Goal: Navigation & Orientation: Find specific page/section

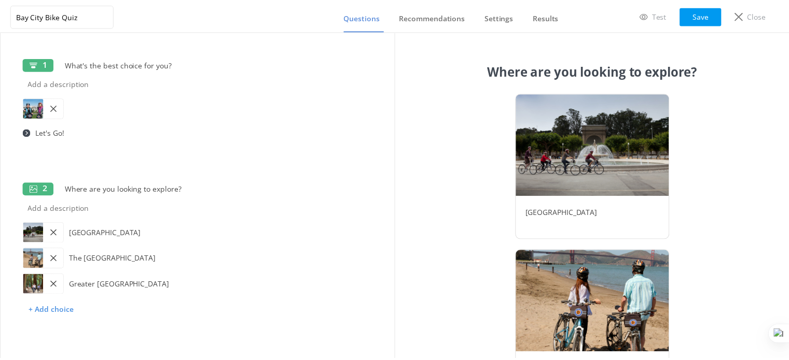
scroll to position [558, 0]
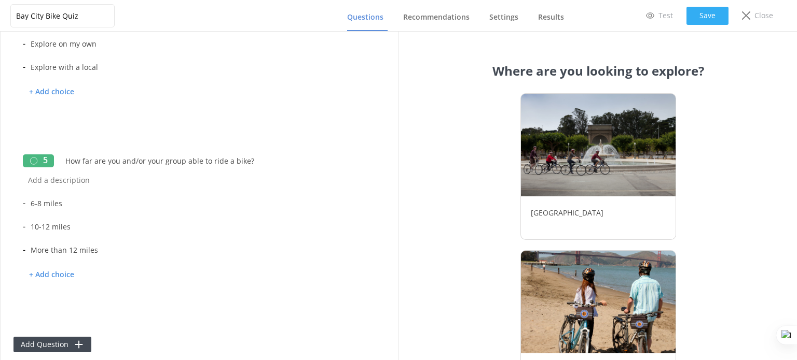
click at [697, 13] on button "Save" at bounding box center [707, 16] width 42 height 18
click at [754, 15] on div "Close" at bounding box center [757, 16] width 46 height 18
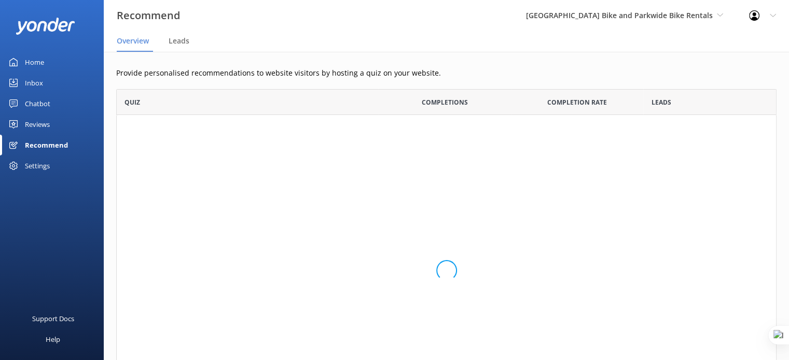
scroll to position [44, 652]
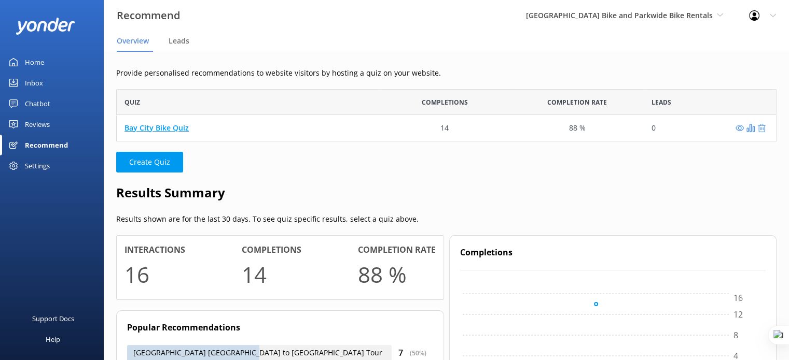
click at [179, 129] on link "Bay City Bike Quiz" at bounding box center [156, 128] width 64 height 10
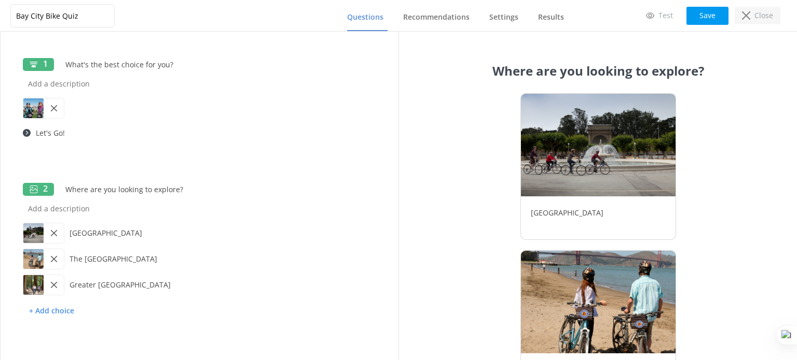
click at [759, 19] on p "Close" at bounding box center [763, 15] width 19 height 11
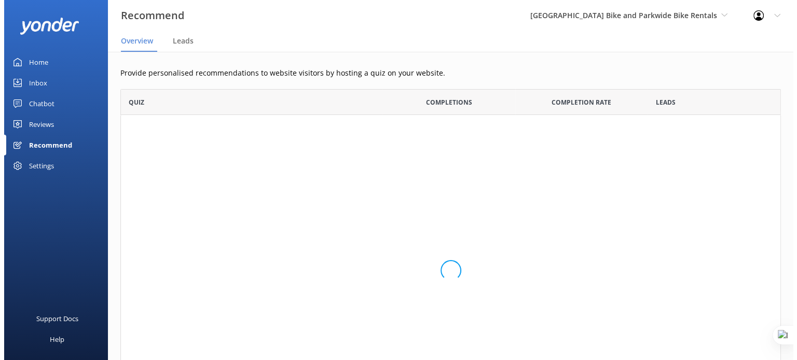
scroll to position [8, 8]
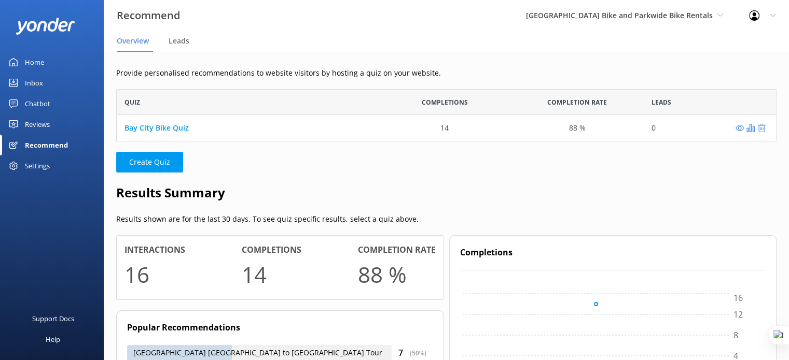
click at [37, 98] on div "Chatbot" at bounding box center [37, 103] width 25 height 21
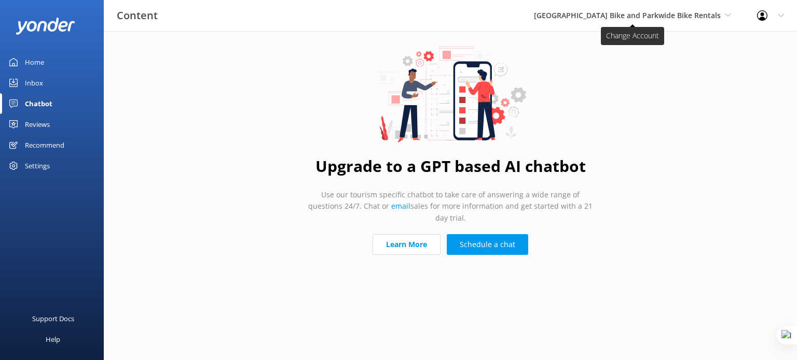
click at [683, 16] on span "[GEOGRAPHIC_DATA] Bike and Parkwide Bike Rentals" at bounding box center [627, 15] width 187 height 10
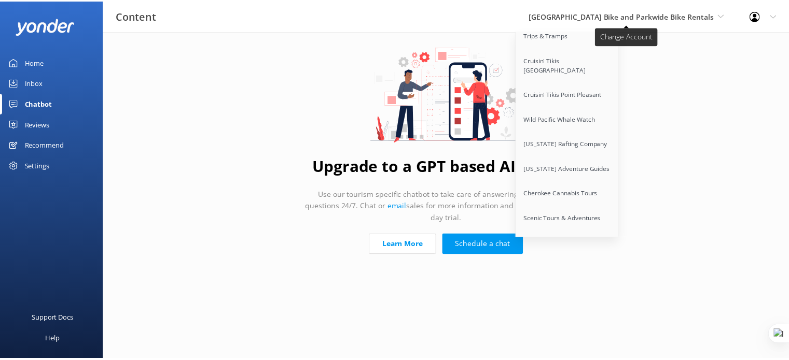
scroll to position [2507, 0]
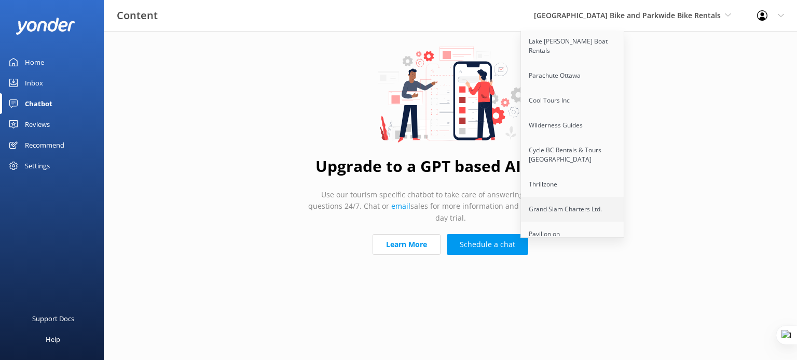
click at [625, 197] on link "Grand Slam Charters Ltd." at bounding box center [573, 209] width 104 height 25
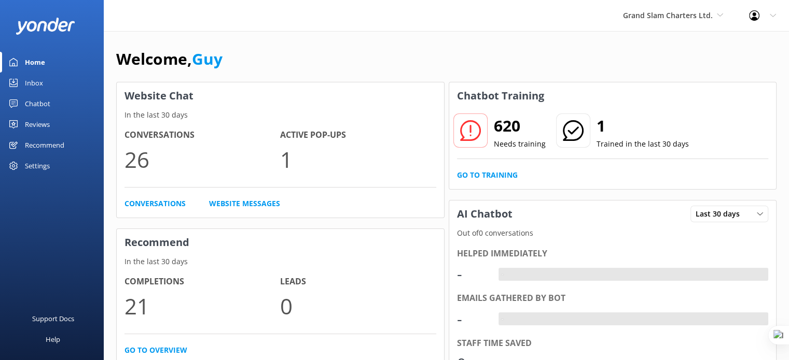
click at [41, 128] on div "Reviews" at bounding box center [37, 124] width 25 height 21
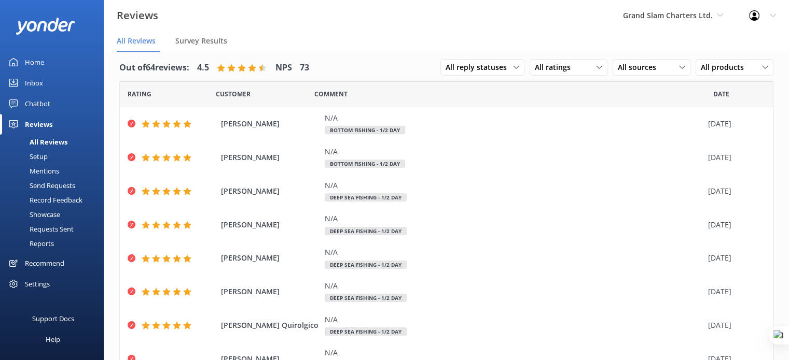
scroll to position [21, 0]
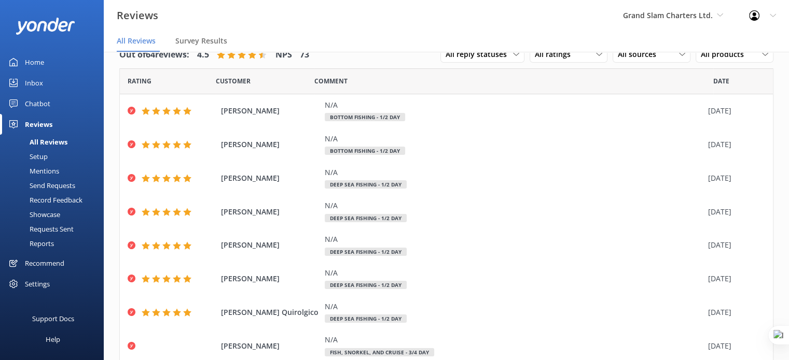
click at [39, 243] on div "Reports" at bounding box center [30, 244] width 48 height 15
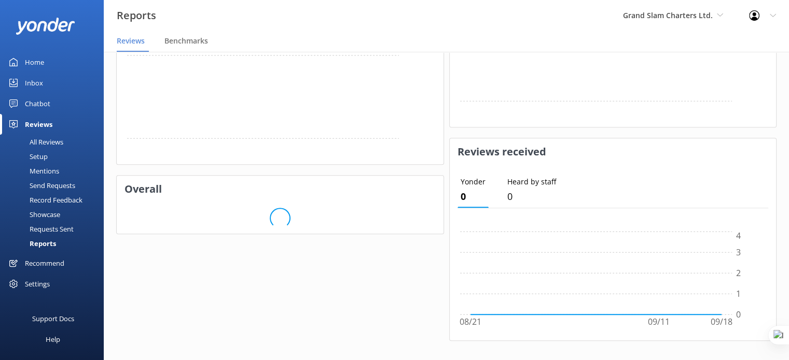
scroll to position [403, 0]
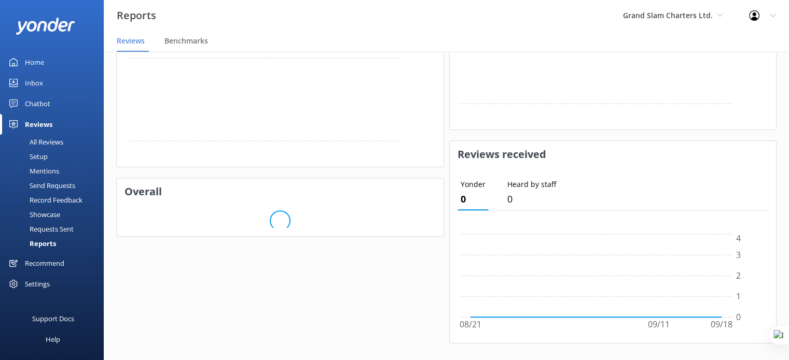
click at [50, 101] on link "Chatbot" at bounding box center [52, 103] width 104 height 21
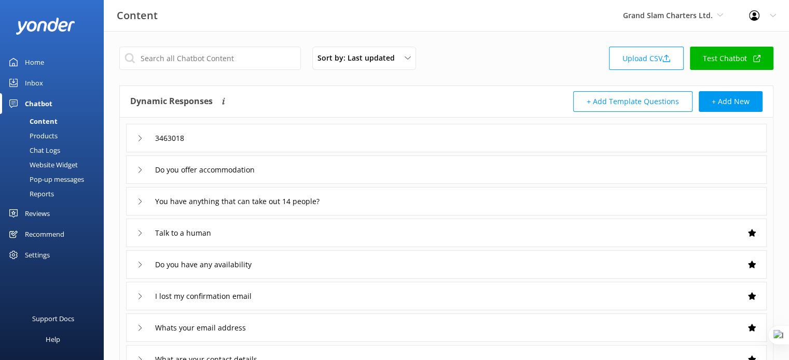
click at [50, 192] on div "Reports" at bounding box center [30, 194] width 48 height 15
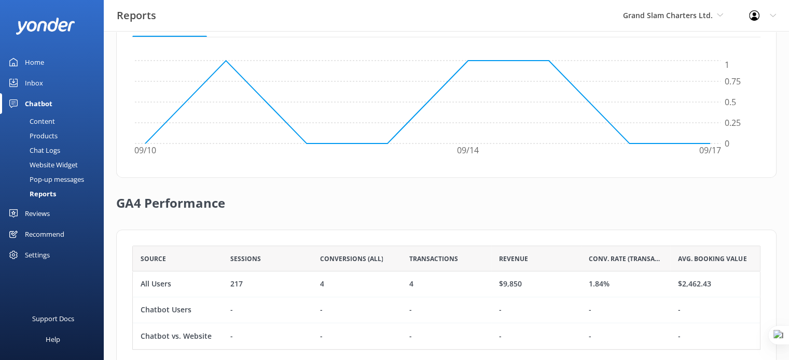
scroll to position [361, 0]
